Goal: Task Accomplishment & Management: Manage account settings

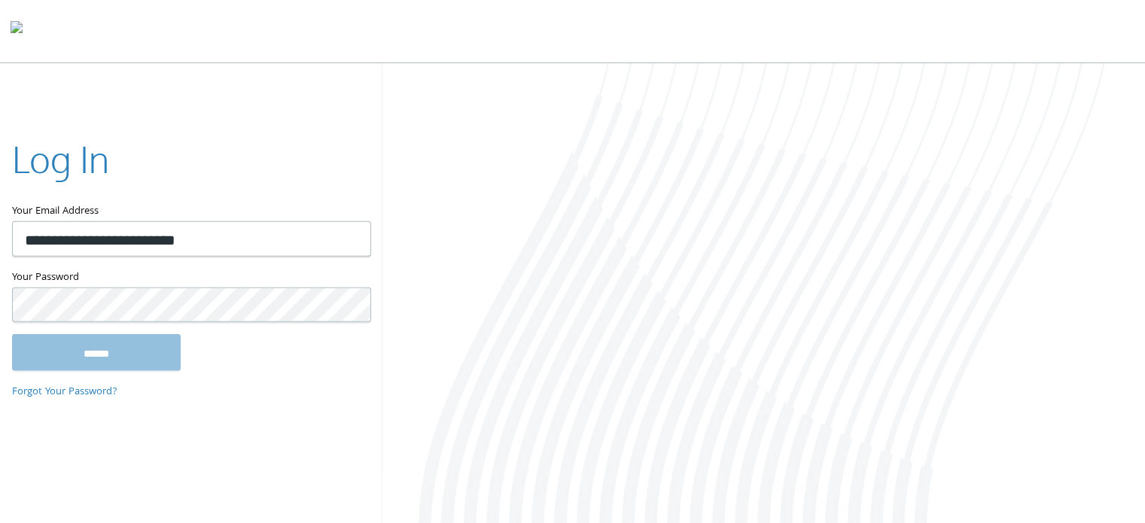
type input "**********"
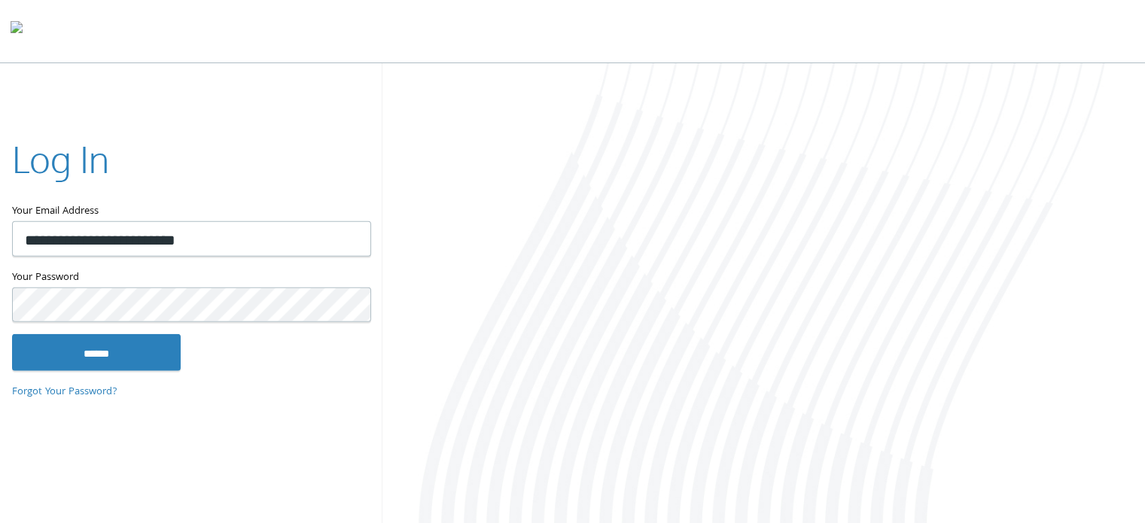
click at [12, 334] on input "******" at bounding box center [96, 352] width 169 height 36
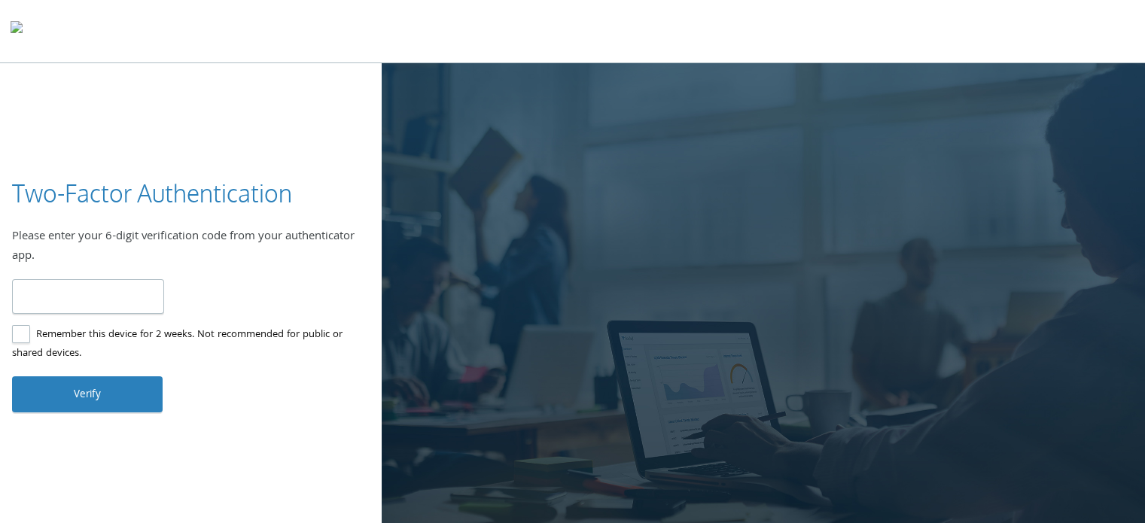
type input "******"
